Goal: Task Accomplishment & Management: Manage account settings

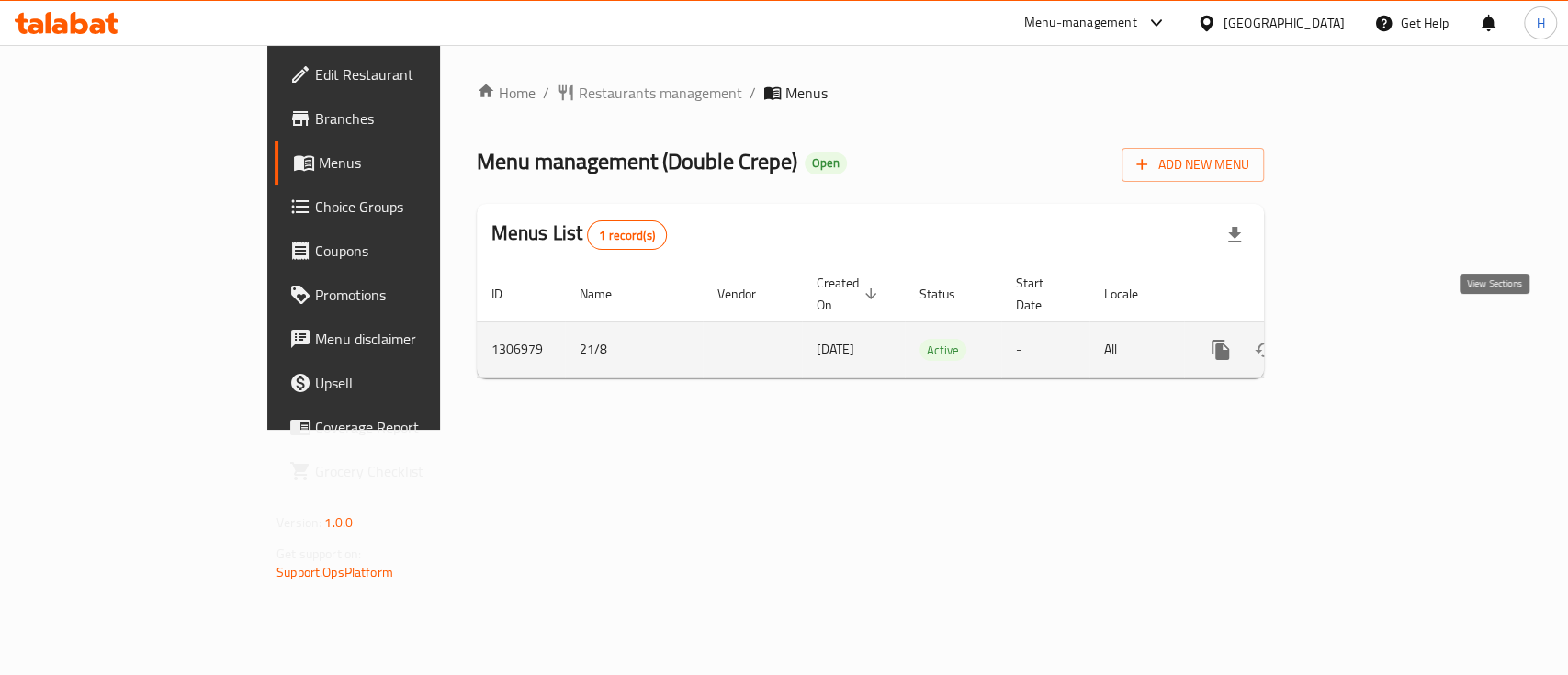
click at [1361, 342] on icon "enhanced table" at bounding box center [1352, 350] width 16 height 16
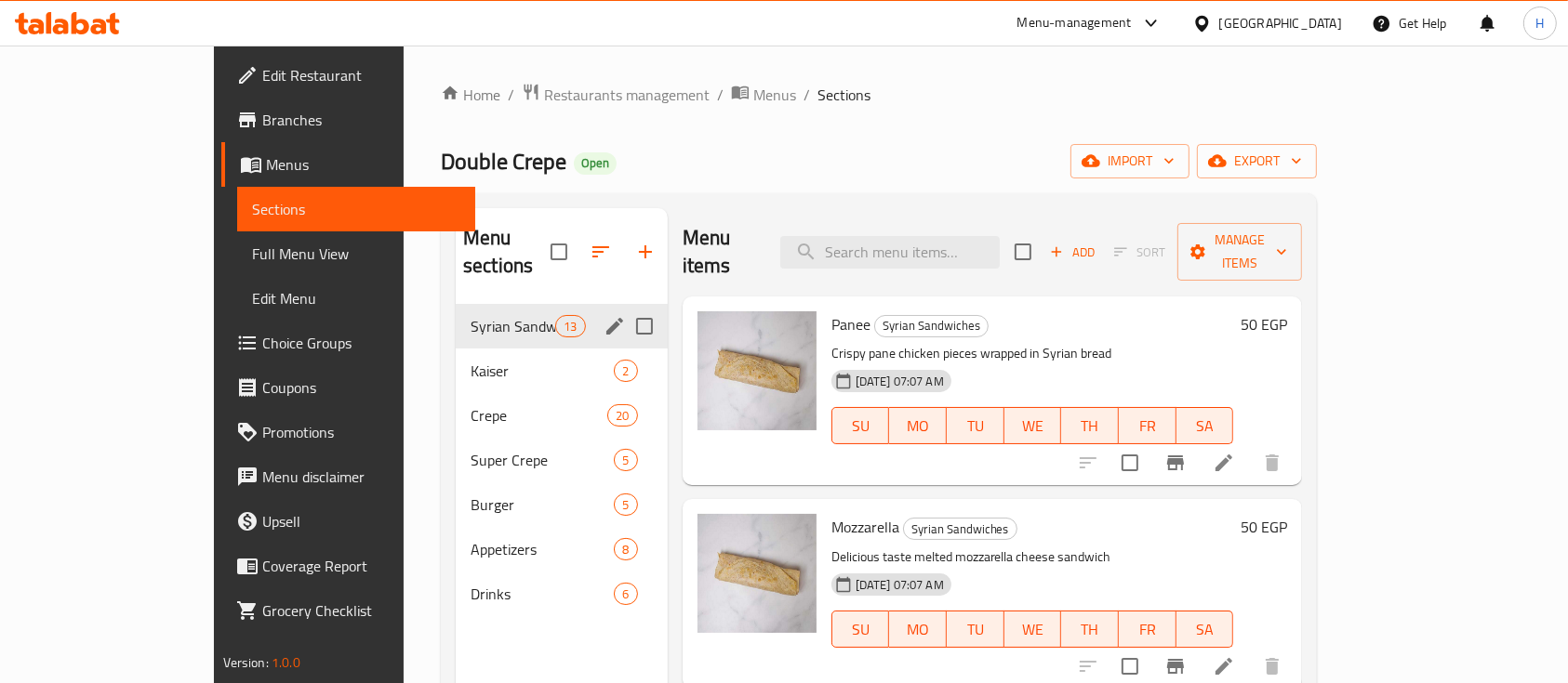
drag, startPoint x: 435, startPoint y: 382, endPoint x: 433, endPoint y: 307, distance: 75.0
click at [456, 304] on div "Syrian Sandwiches 13 [PERSON_NAME] 2 Crepe 20 Super Crepe 5 Burger 5 Appetizers…" at bounding box center [562, 461] width 212 height 313
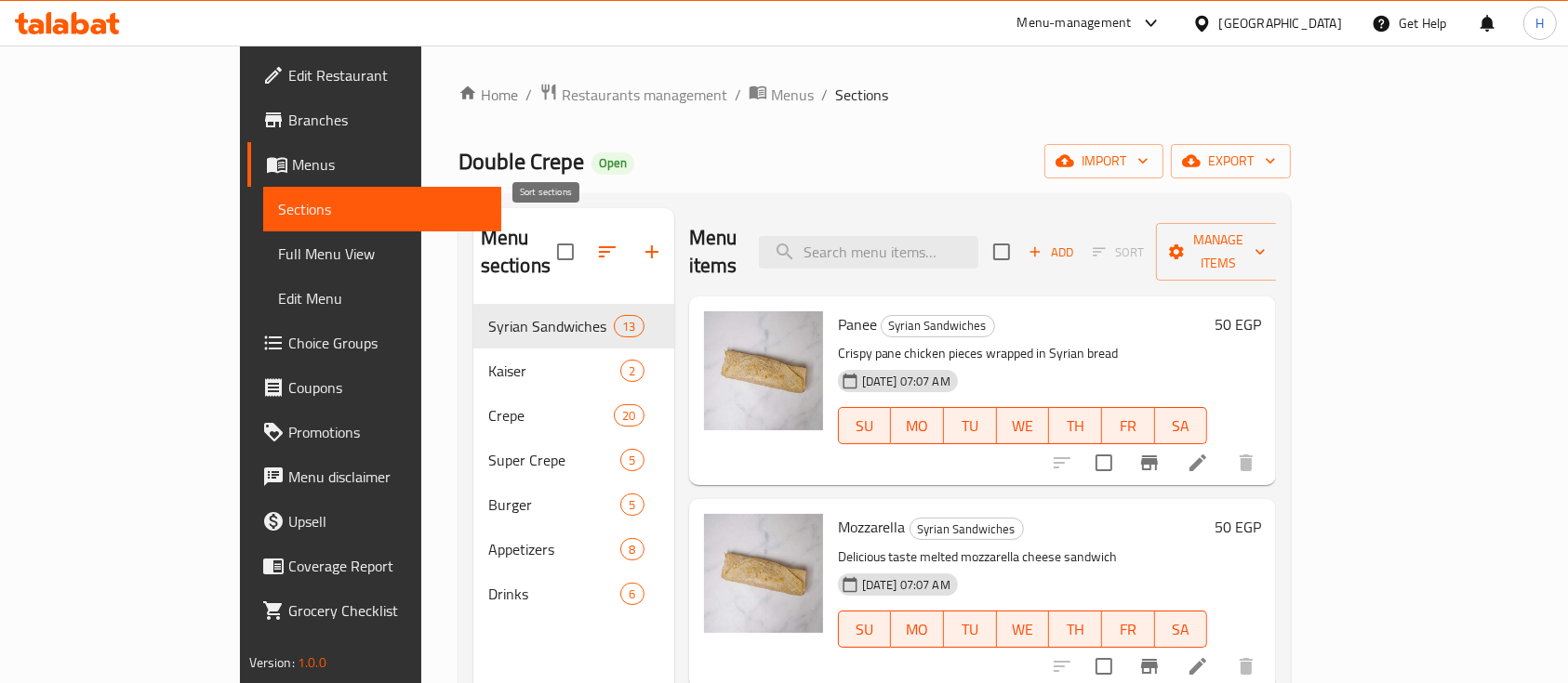
click at [585, 236] on button "button" at bounding box center [608, 252] width 45 height 45
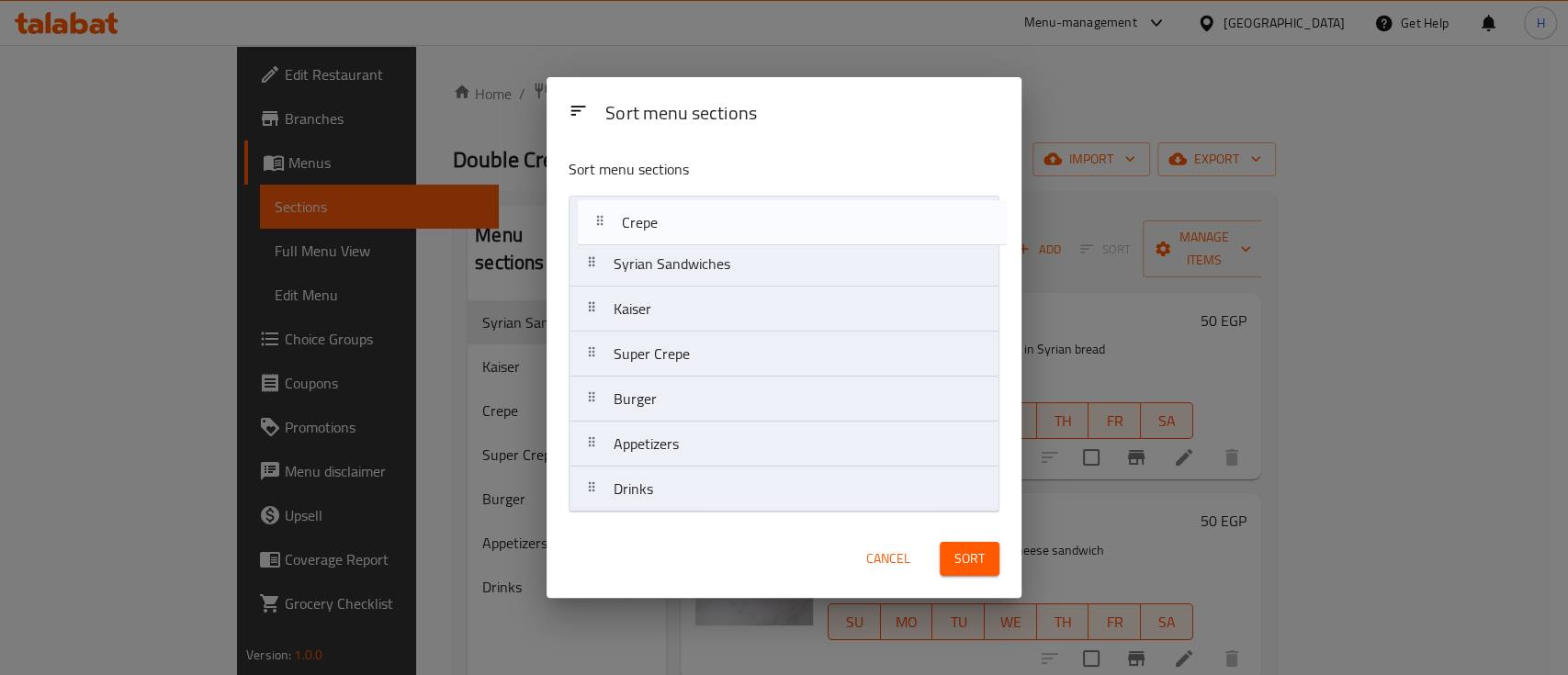
drag, startPoint x: 591, startPoint y: 320, endPoint x: 593, endPoint y: 447, distance: 127.0
click at [595, 247] on nav "Syrian Sandwiches [PERSON_NAME] Crepe Super Crepe Burger Appetizers Drinks" at bounding box center [783, 354] width 431 height 317
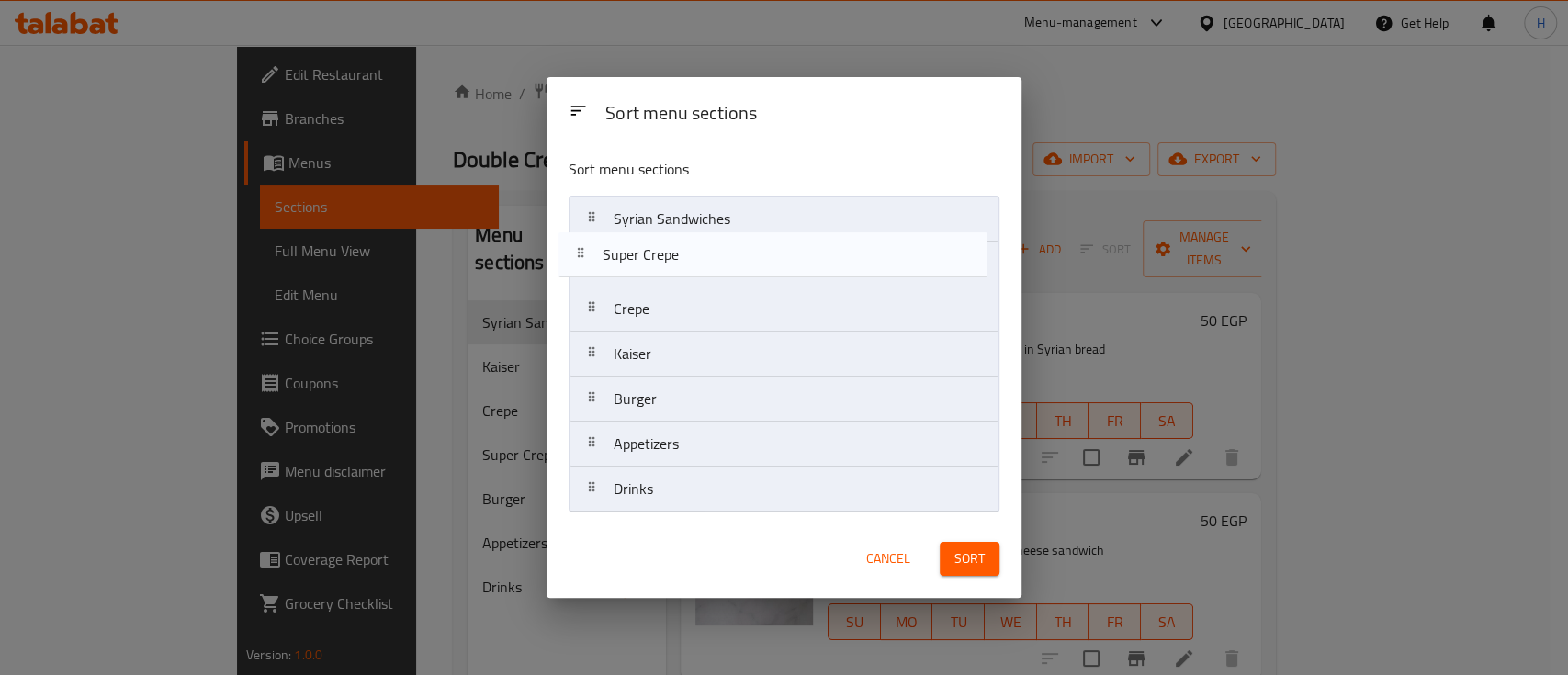
drag, startPoint x: 593, startPoint y: 371, endPoint x: 581, endPoint y: 244, distance: 127.6
click at [582, 261] on nav "Syrian Sandwiches Crepe [PERSON_NAME] Super Crepe Burger Appetizers Drinks" at bounding box center [783, 354] width 431 height 317
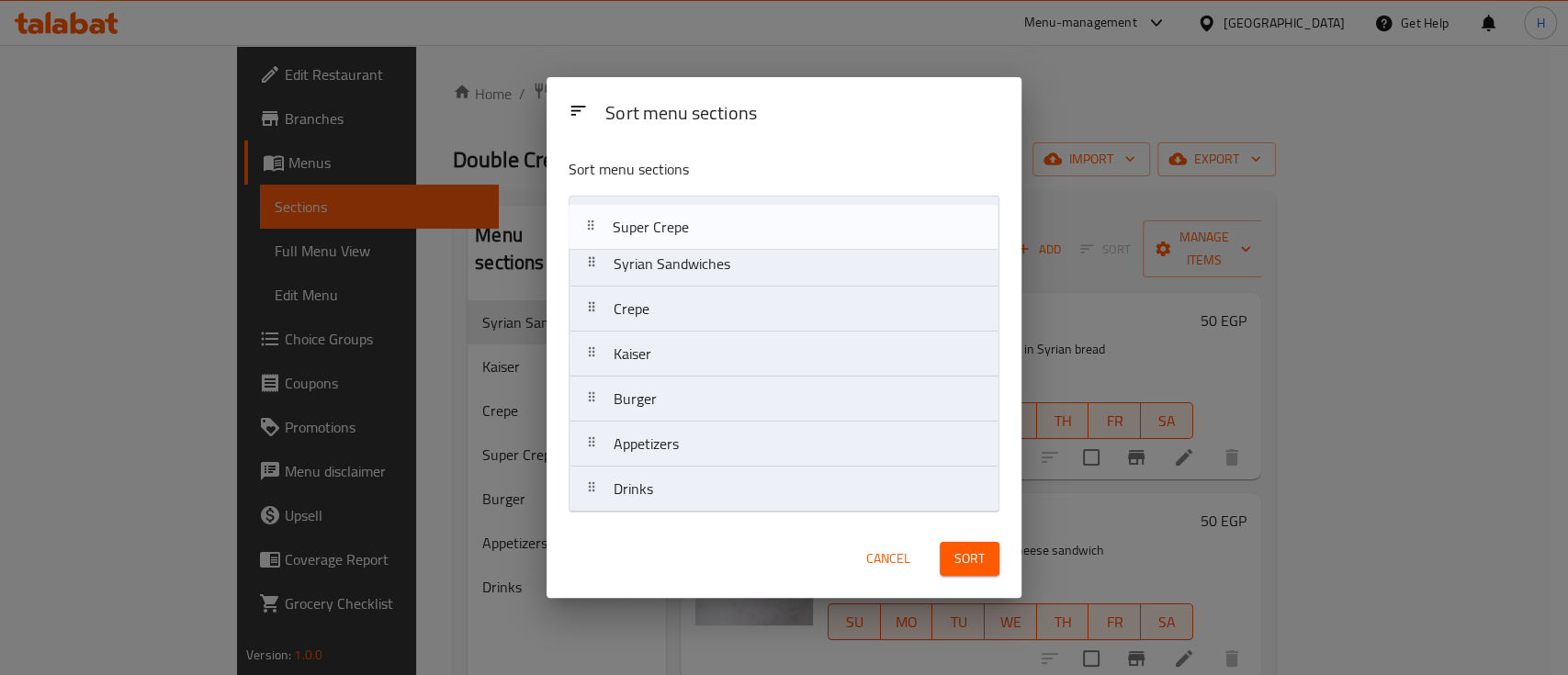
drag, startPoint x: 599, startPoint y: 262, endPoint x: 598, endPoint y: 209, distance: 53.0
click at [598, 209] on nav "Syrian Sandwiches Super Crepe Crepe [PERSON_NAME] Burger Appetizers Drinks" at bounding box center [783, 354] width 431 height 317
drag, startPoint x: 608, startPoint y: 338, endPoint x: 603, endPoint y: 239, distance: 99.1
click at [606, 238] on nav "Super Crepe Syrian Sandwiches Crepe [PERSON_NAME] Burger Appetizers Drinks" at bounding box center [783, 354] width 431 height 317
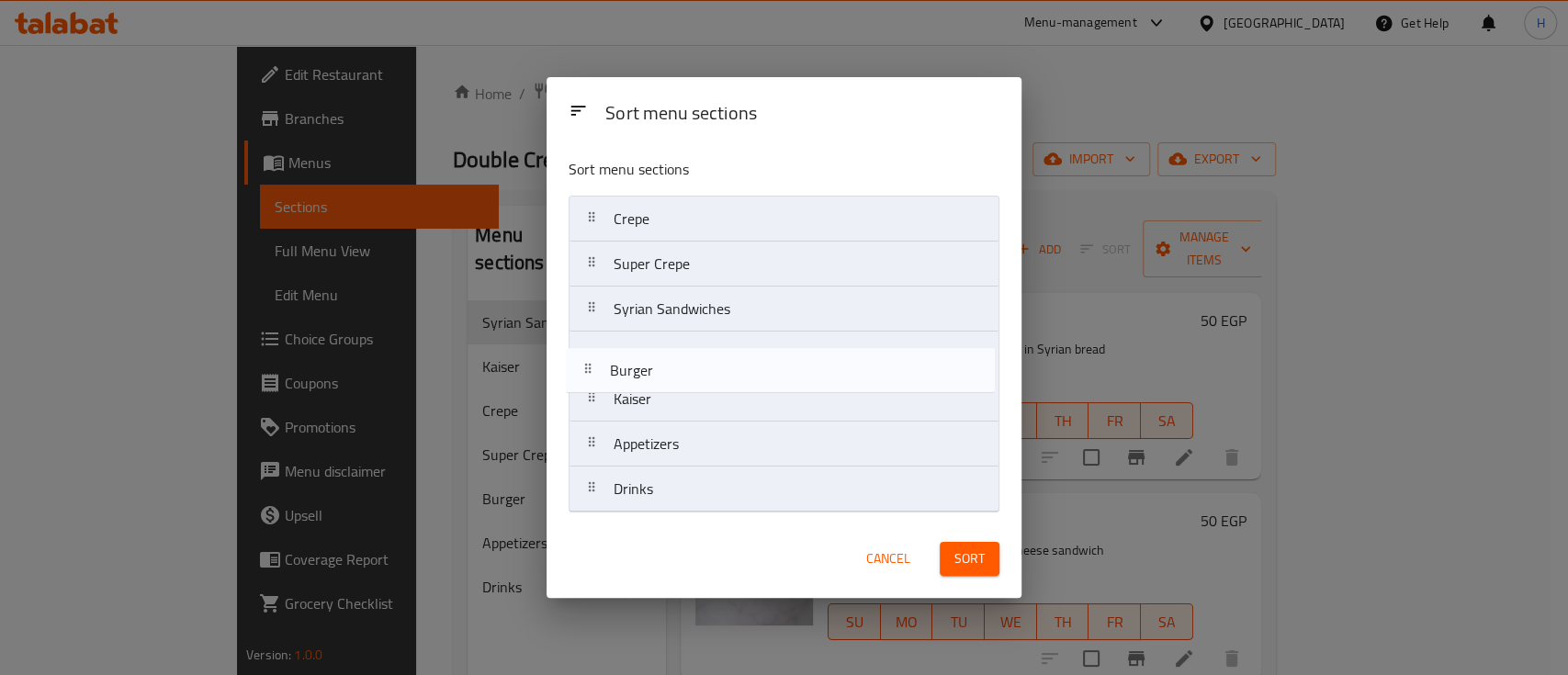
drag, startPoint x: 683, startPoint y: 398, endPoint x: 676, endPoint y: 350, distance: 48.5
click at [676, 350] on nav "Crepe Super Crepe Syrian Sandwiches [PERSON_NAME] Burger Appetizers Drinks" at bounding box center [783, 354] width 431 height 317
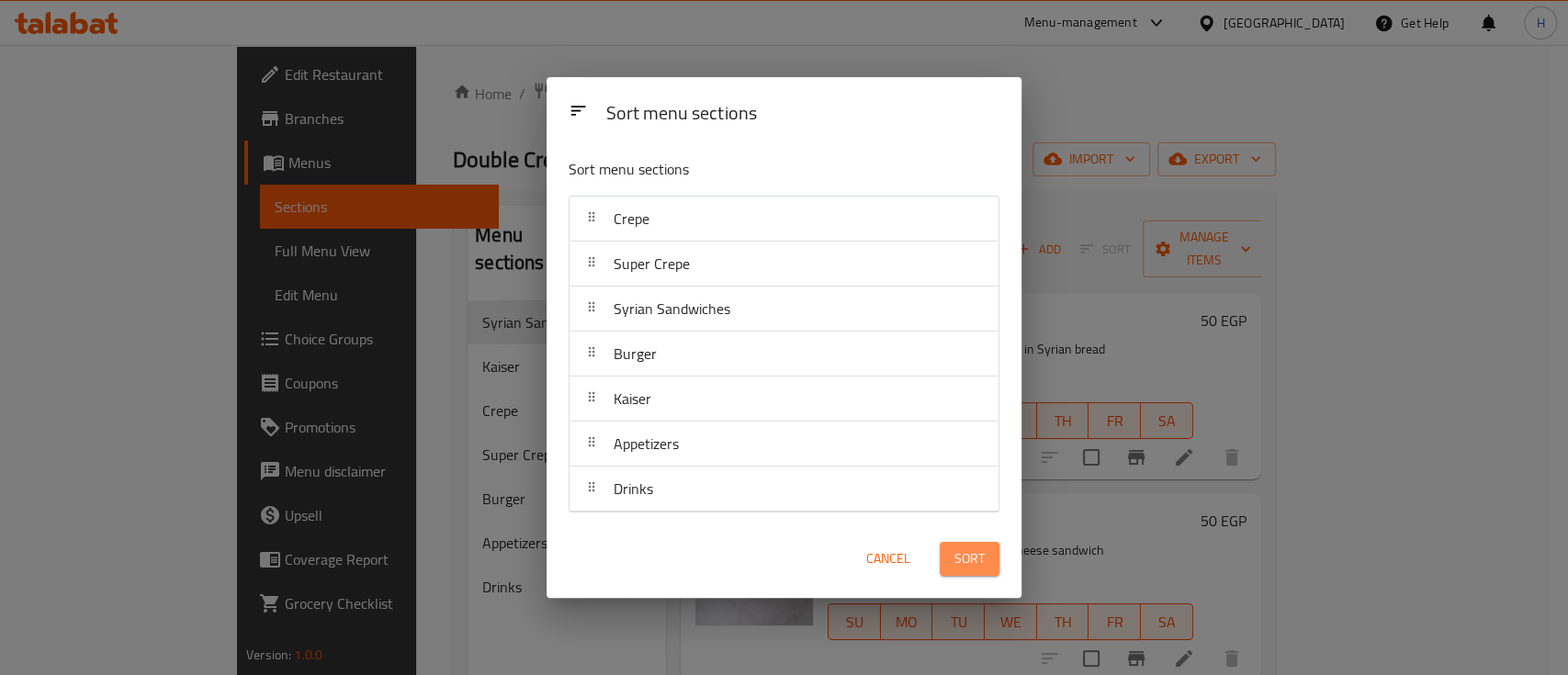
click at [960, 552] on span "Sort" at bounding box center [969, 559] width 31 height 23
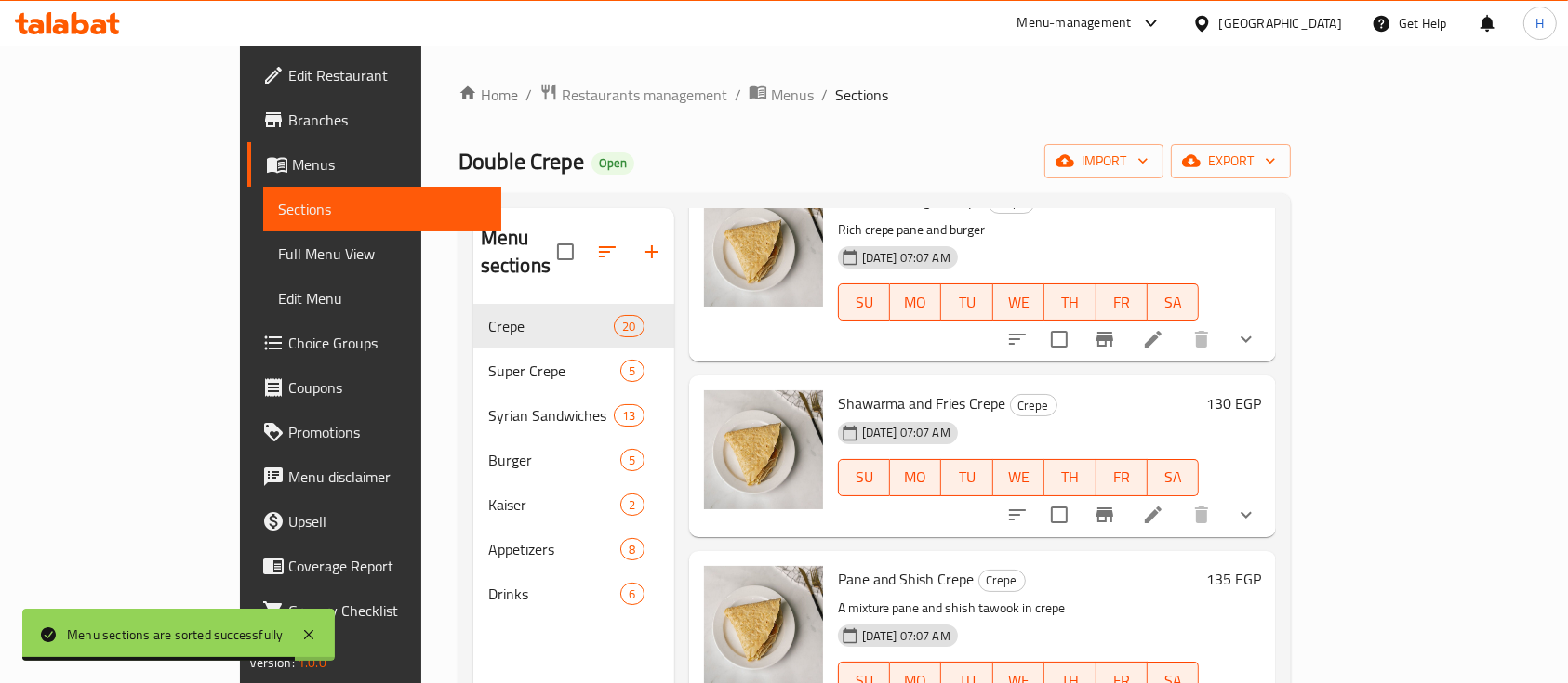
click at [289, 130] on span "Branches" at bounding box center [388, 120] width 199 height 22
